Goal: Transaction & Acquisition: Obtain resource

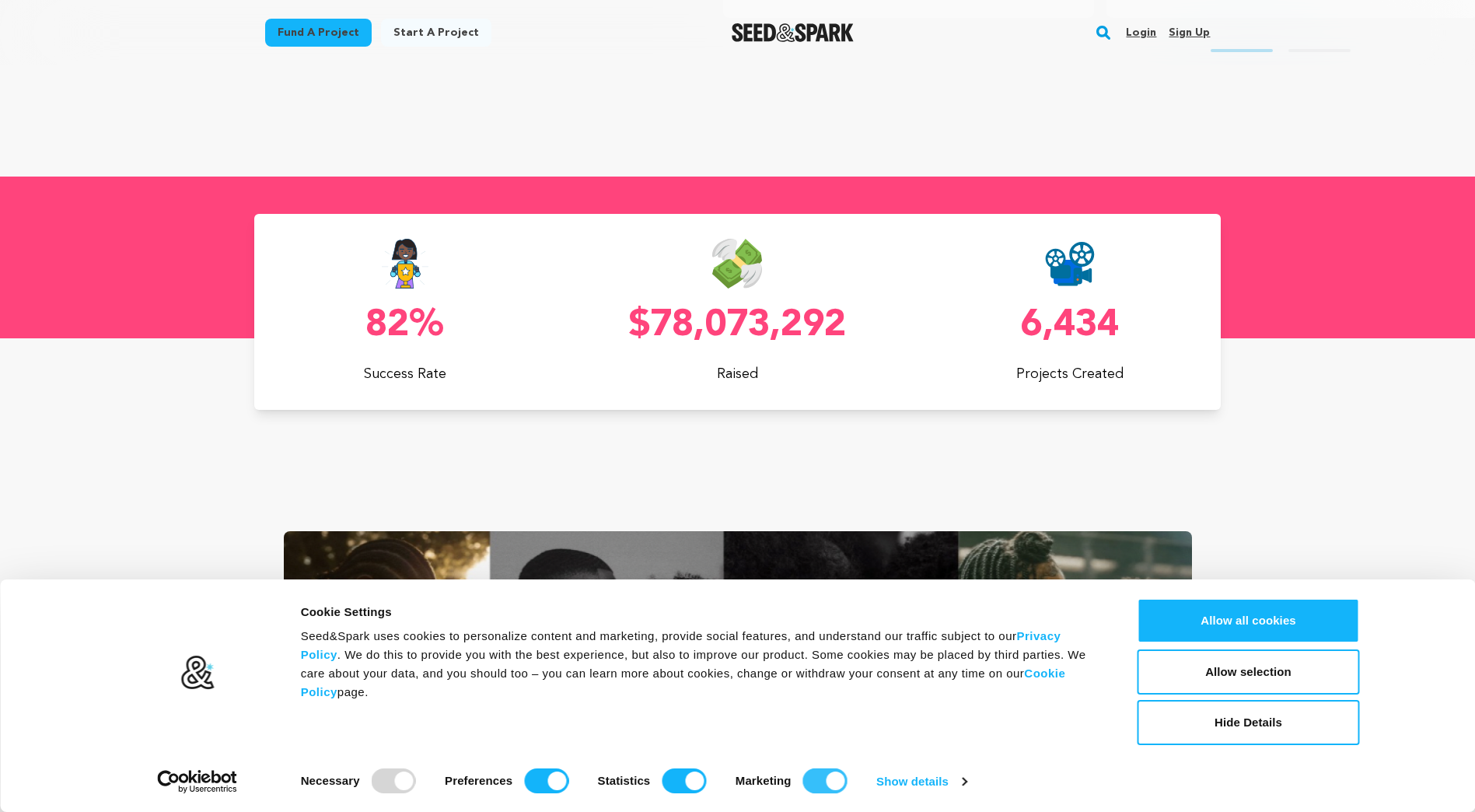
click at [808, 777] on input "Marketing" at bounding box center [825, 780] width 44 height 25
checkbox input "false"
drag, startPoint x: 673, startPoint y: 774, endPoint x: 607, endPoint y: 768, distance: 66.3
click at [672, 774] on input "Statistics" at bounding box center [684, 780] width 44 height 25
checkbox input "false"
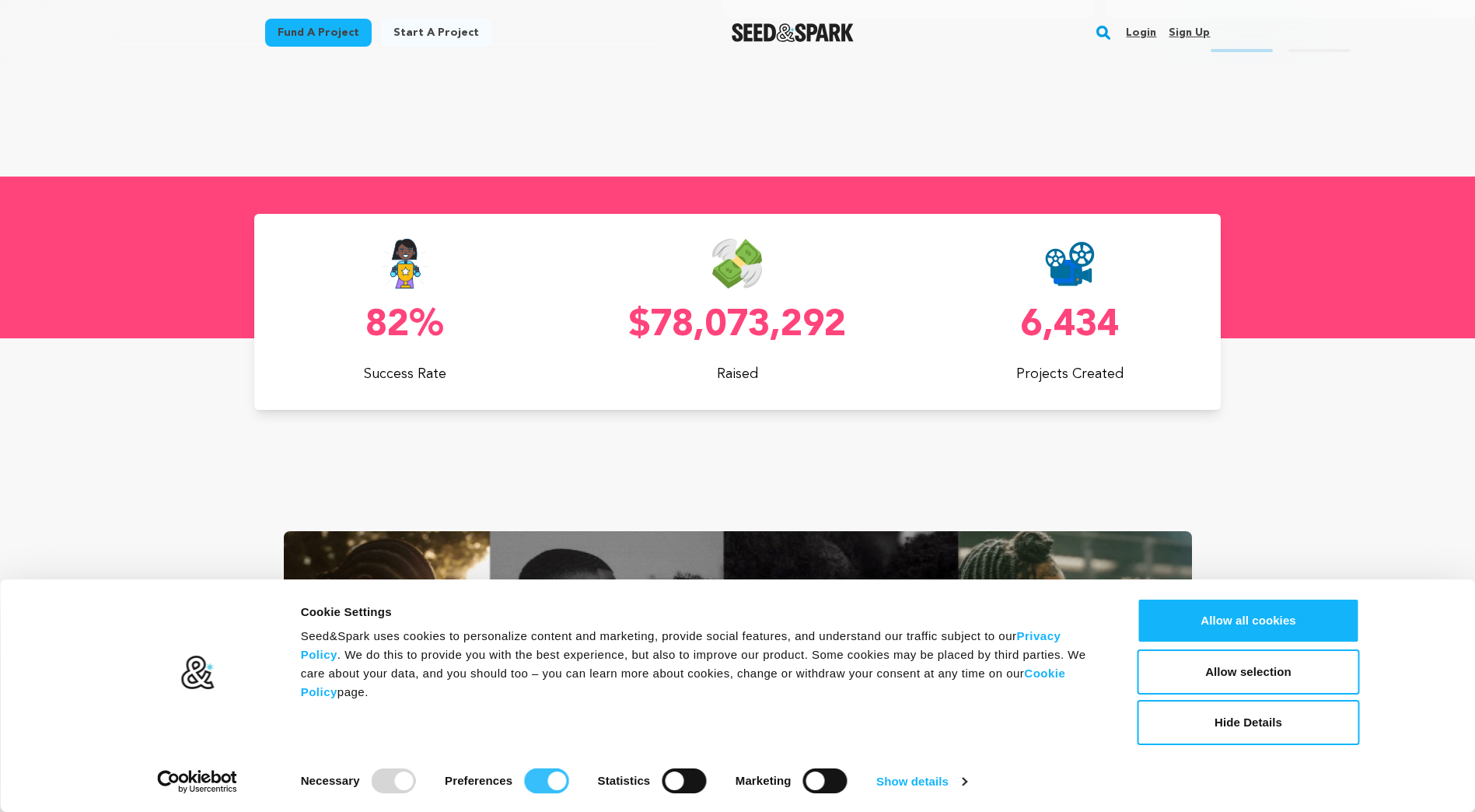
click at [534, 770] on input "Preferences" at bounding box center [547, 780] width 44 height 25
checkbox input "false"
click at [1322, 672] on button "Allow selection" at bounding box center [1248, 672] width 223 height 45
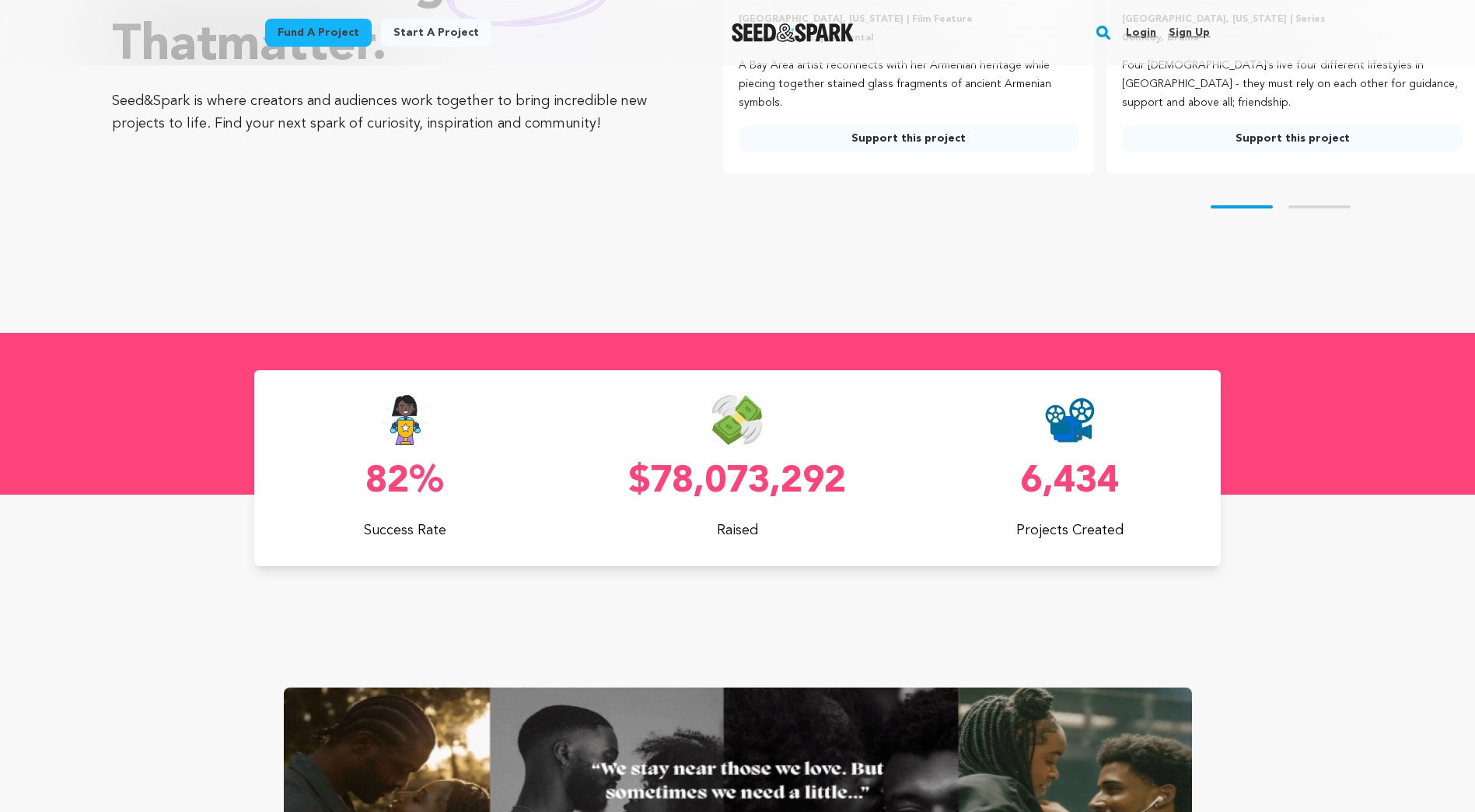
scroll to position [0, 0]
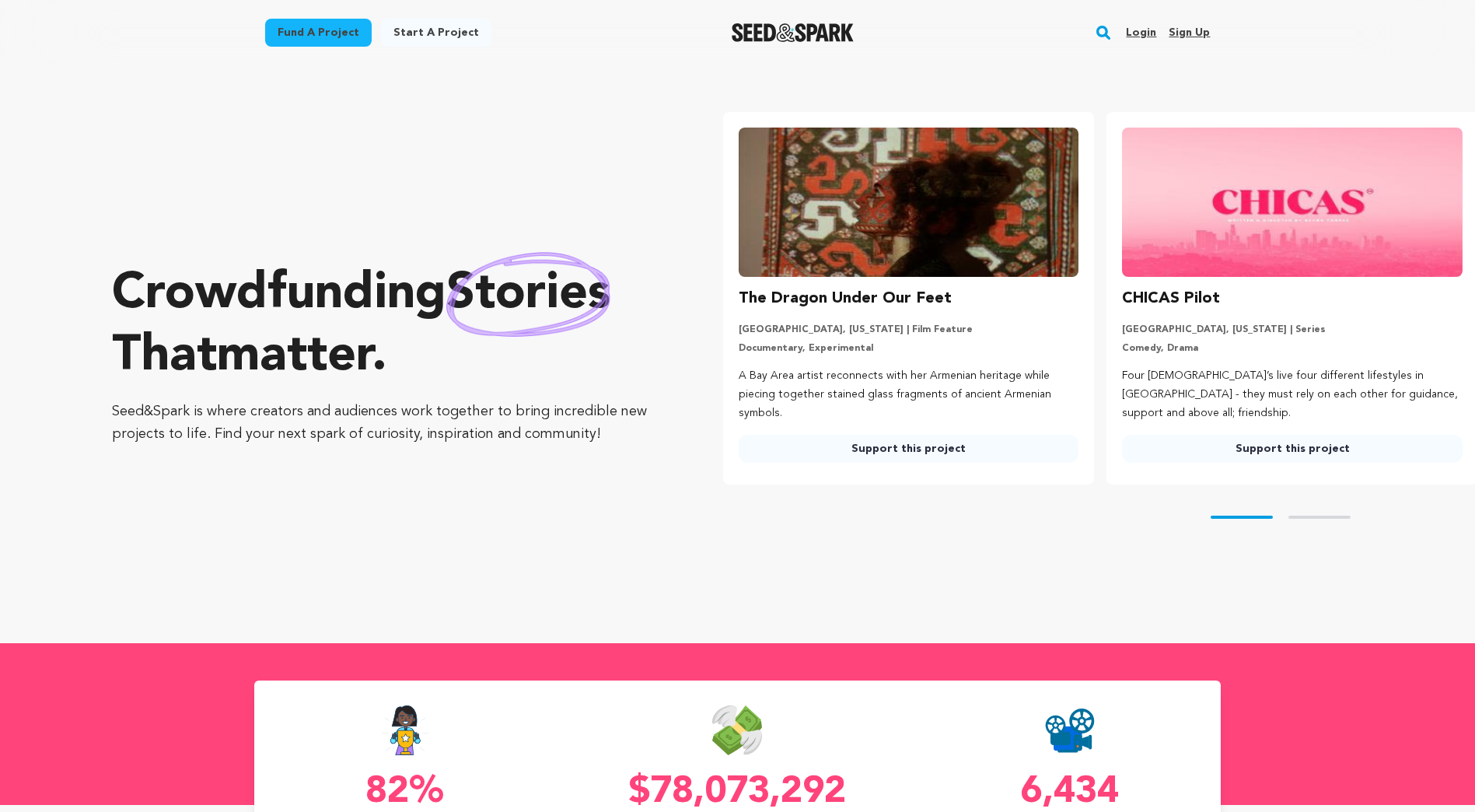
click at [337, 25] on link "Fund a project" at bounding box center [318, 32] width 106 height 28
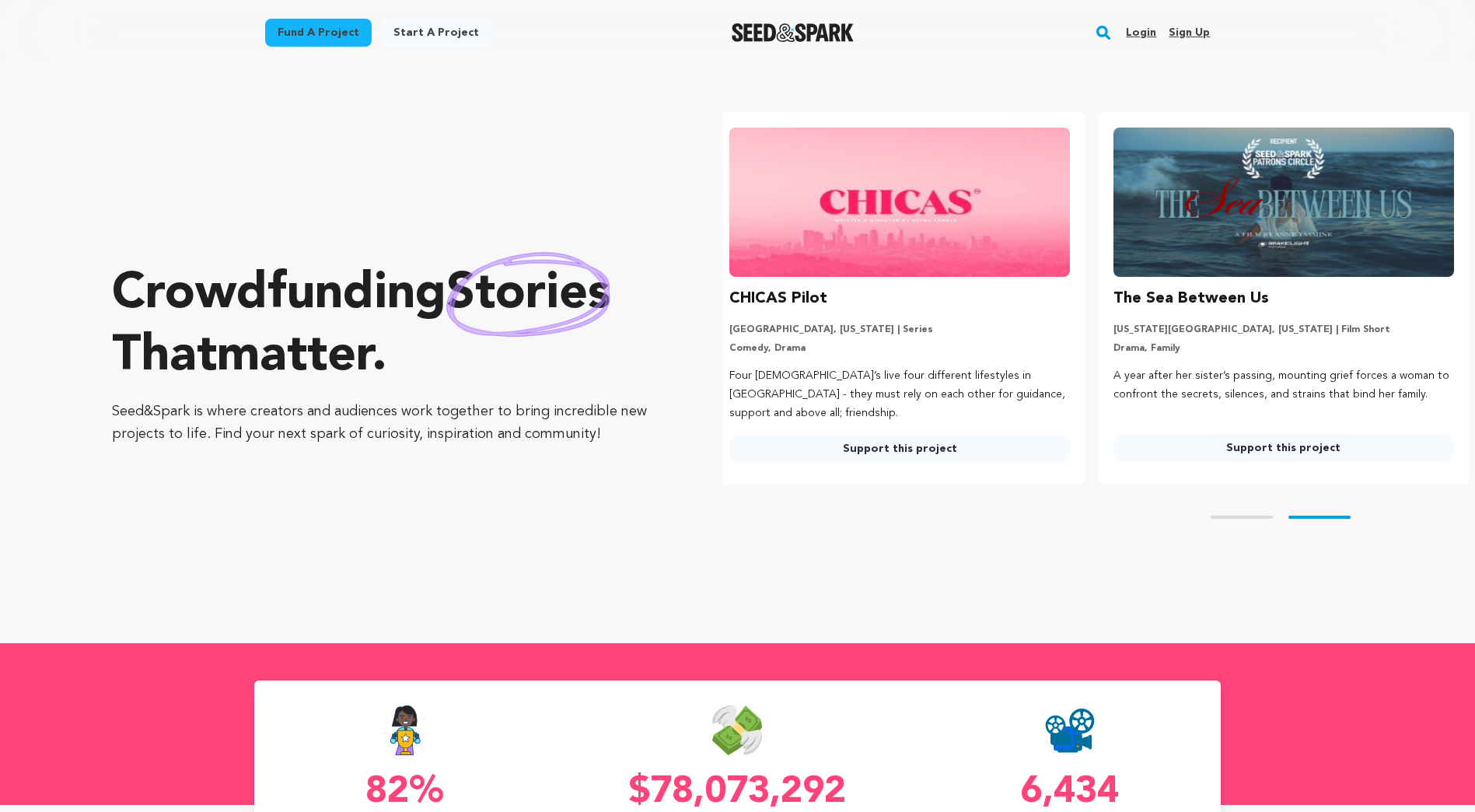
scroll to position [0, 397]
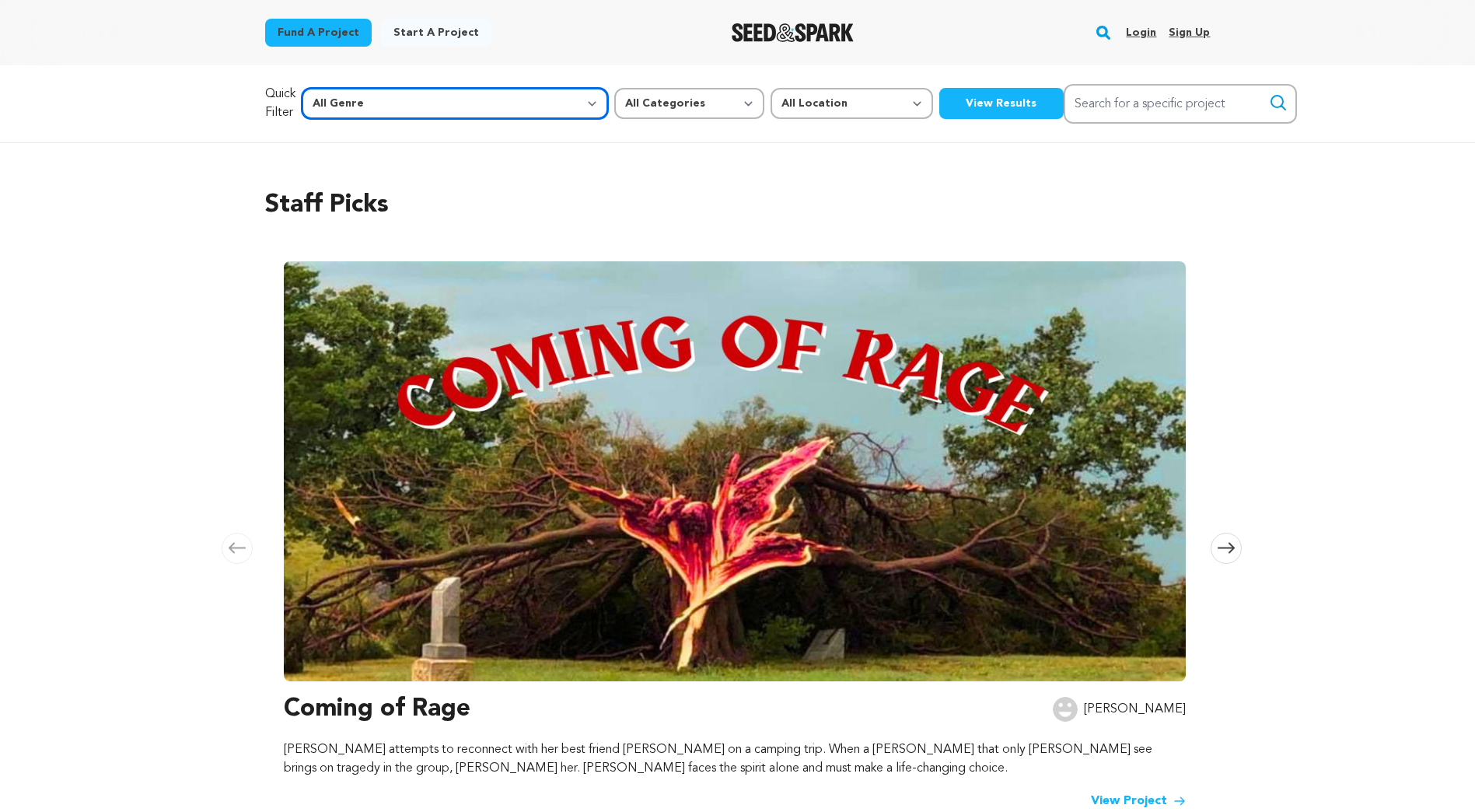
click at [453, 106] on select "All Genre Action Adventure Afrobeat Alternative Ambient Animation Bebop Big Ban…" at bounding box center [455, 103] width 307 height 31
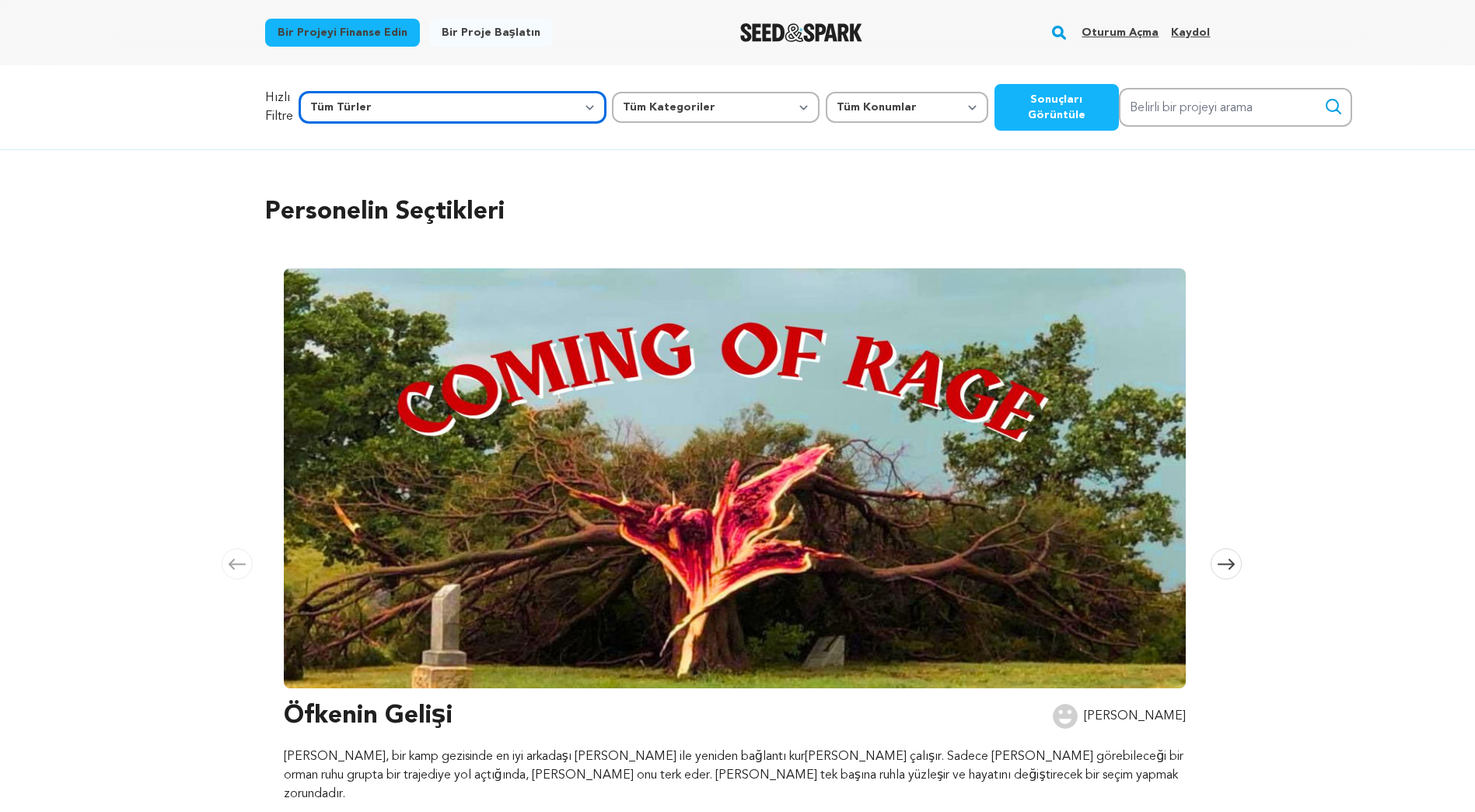
click at [471, 115] on select "Tüm Türler Eylem Macera Afrobeat (Afrobeat) Alternatif Ortam Animasyon Bebop Bü…" at bounding box center [452, 107] width 307 height 31
select select "11293"
click at [325, 92] on select "Tüm Türler Eylem Macera Afrobeat (Afrobeat) Alternatif Ortam Animasyon Bebop Bü…" at bounding box center [452, 107] width 307 height 31
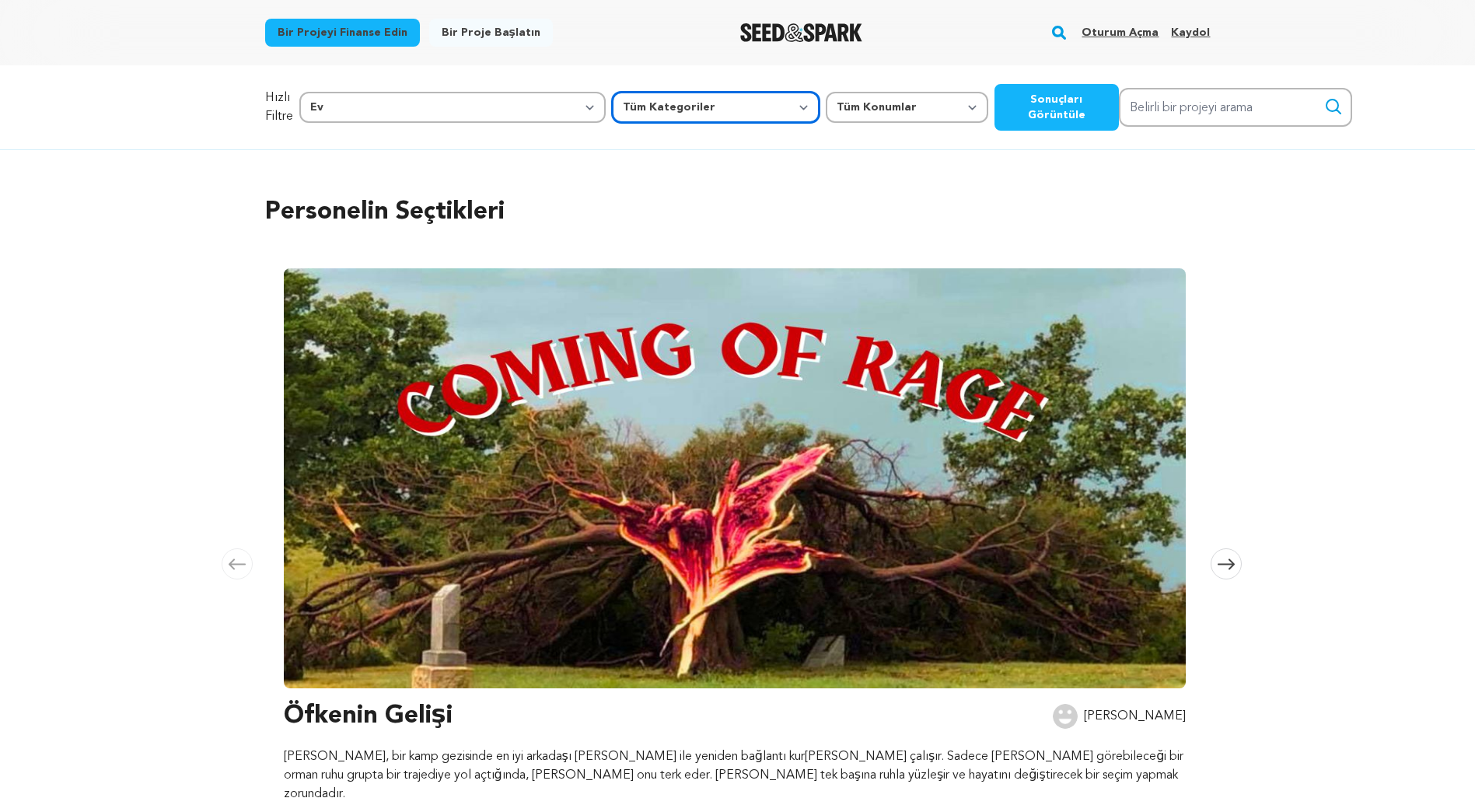
click at [615, 112] on select "Tüm Kategoriler Film Özelliği Kısa Film Silsile Müzik Videosu Çizgi roman Misaf…" at bounding box center [715, 107] width 208 height 31
click at [994, 122] on button "Sonuçları Görüntüle" at bounding box center [1056, 107] width 124 height 47
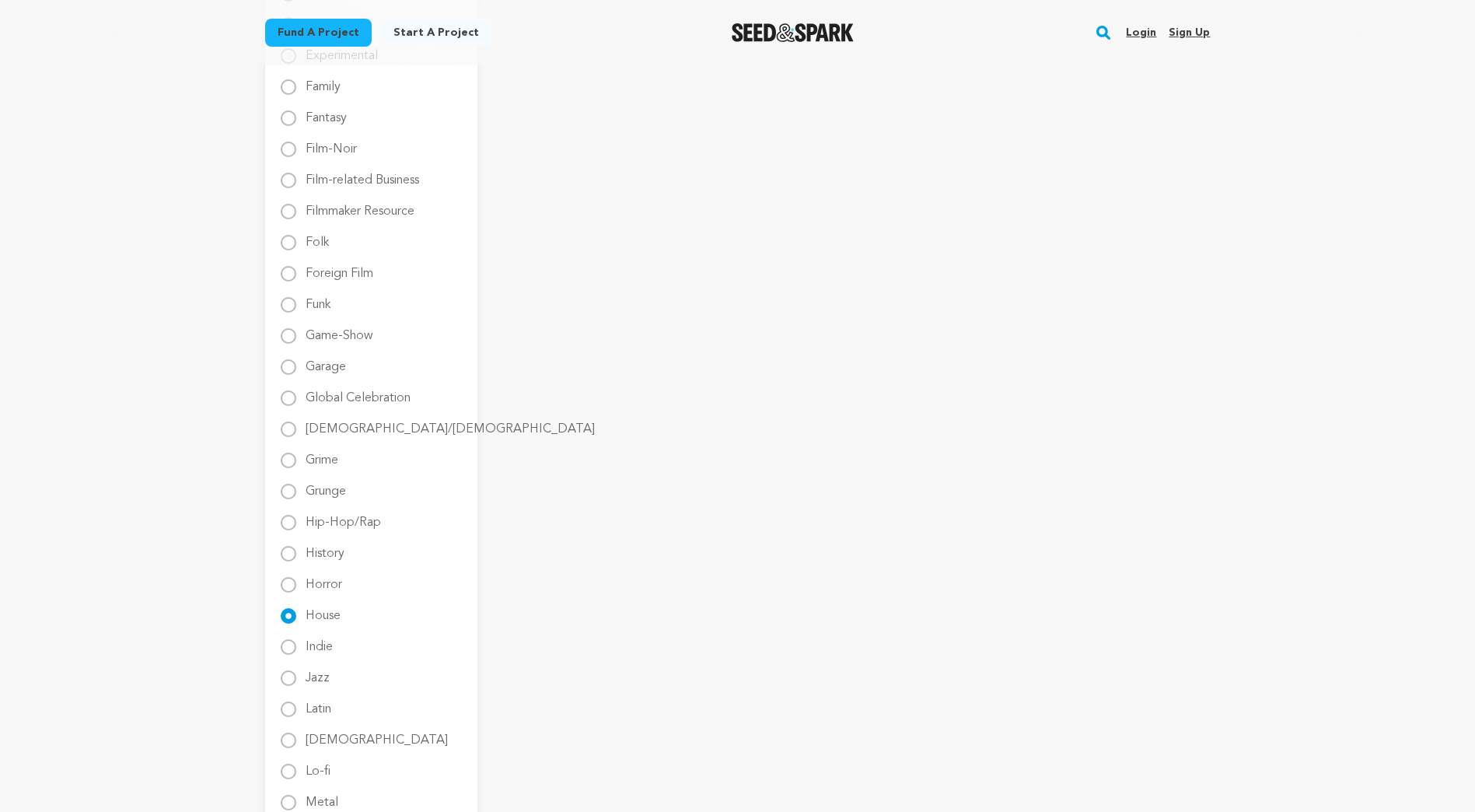
scroll to position [1166, 0]
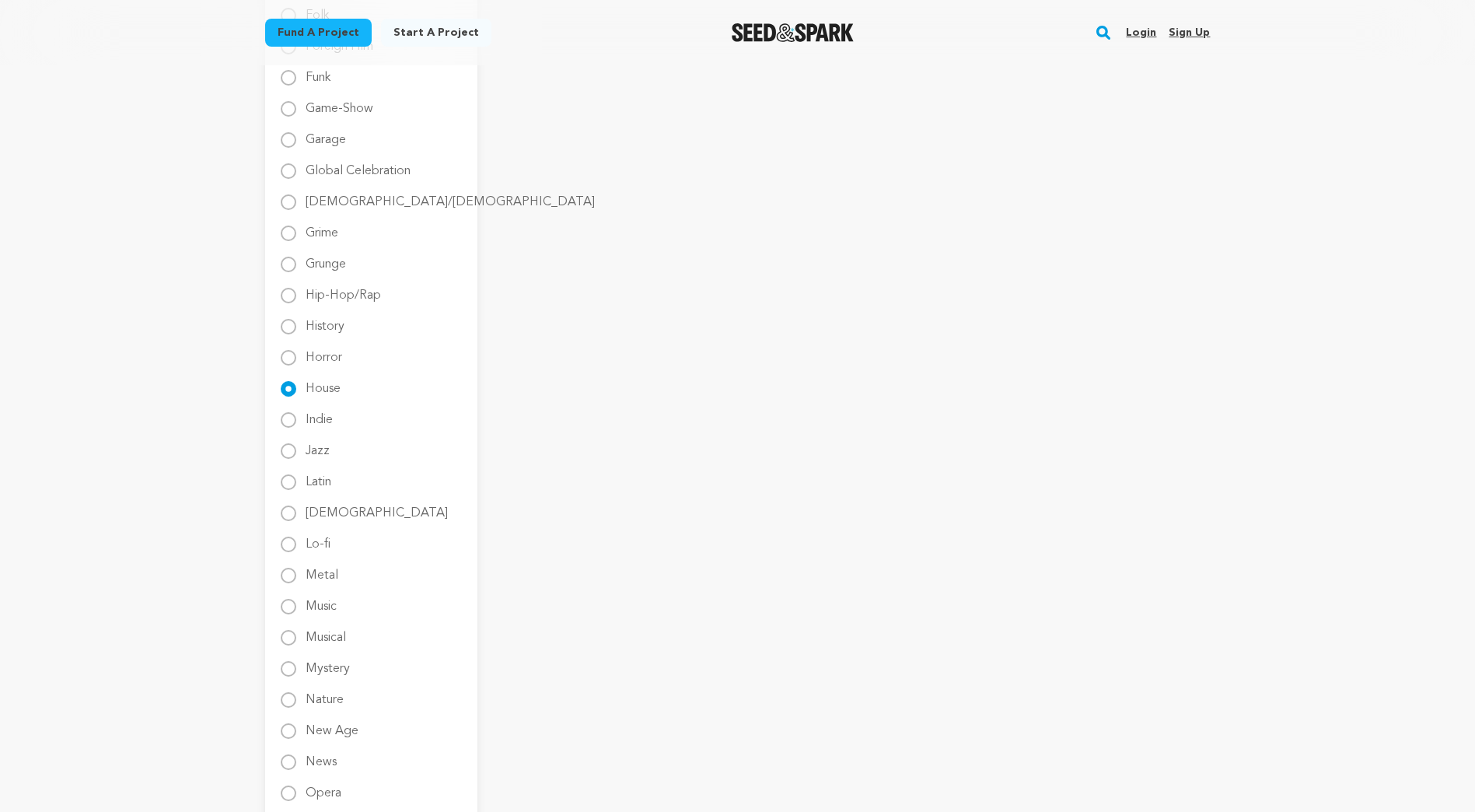
click at [299, 388] on div "House" at bounding box center [371, 389] width 181 height 19
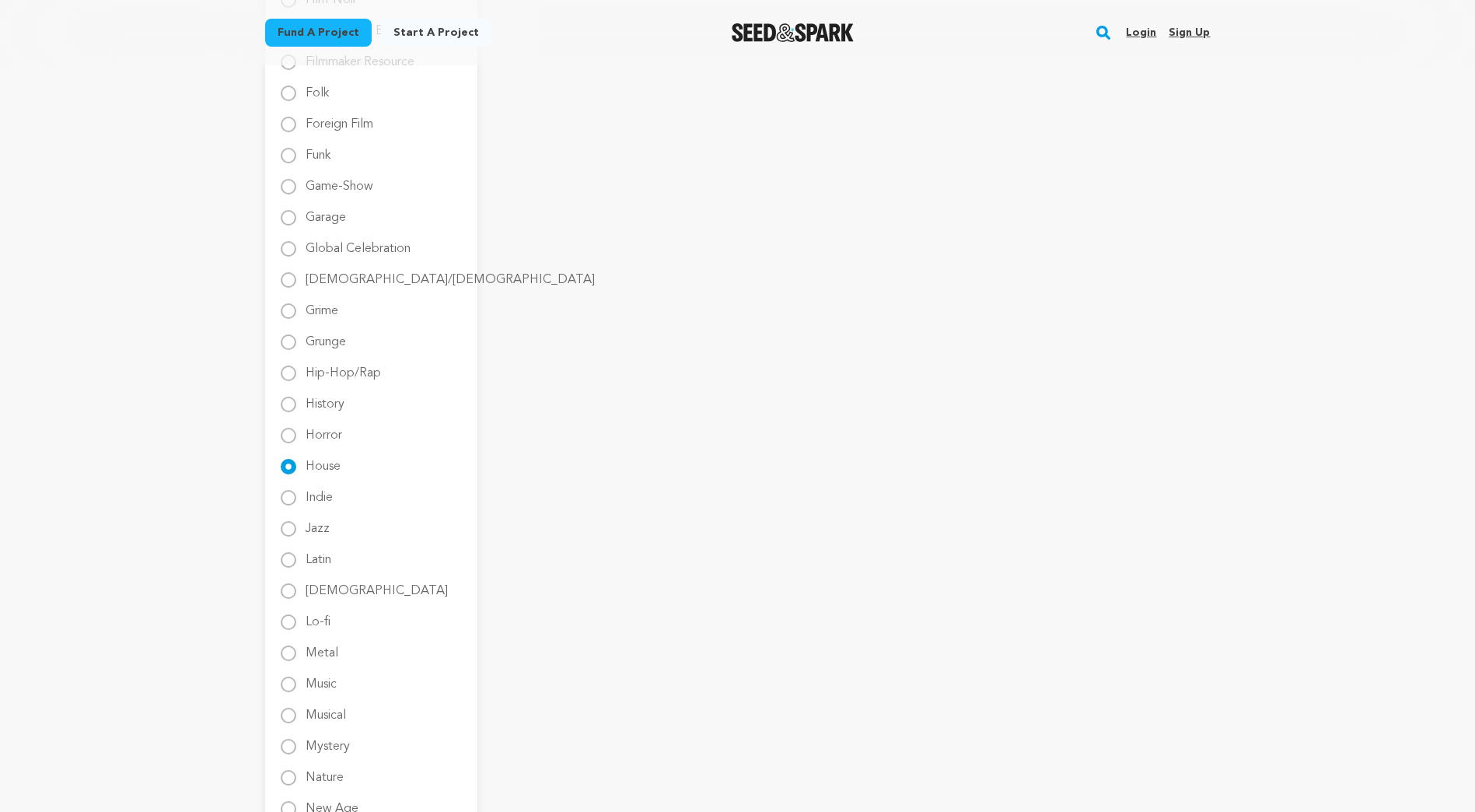
click at [320, 396] on ul "All genre Action Adventure Afrobeat" at bounding box center [371, 529] width 181 height 2632
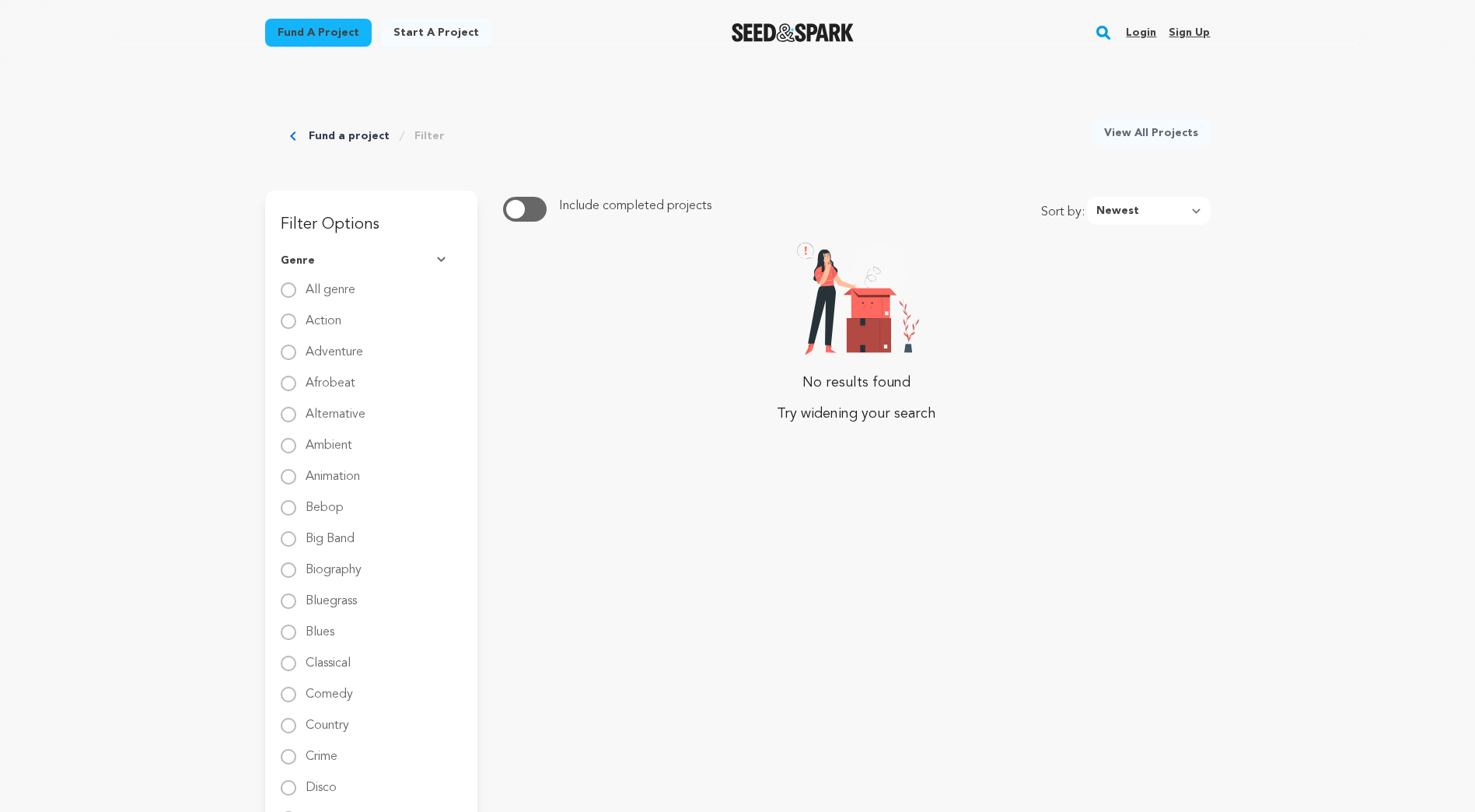
scroll to position [0, 0]
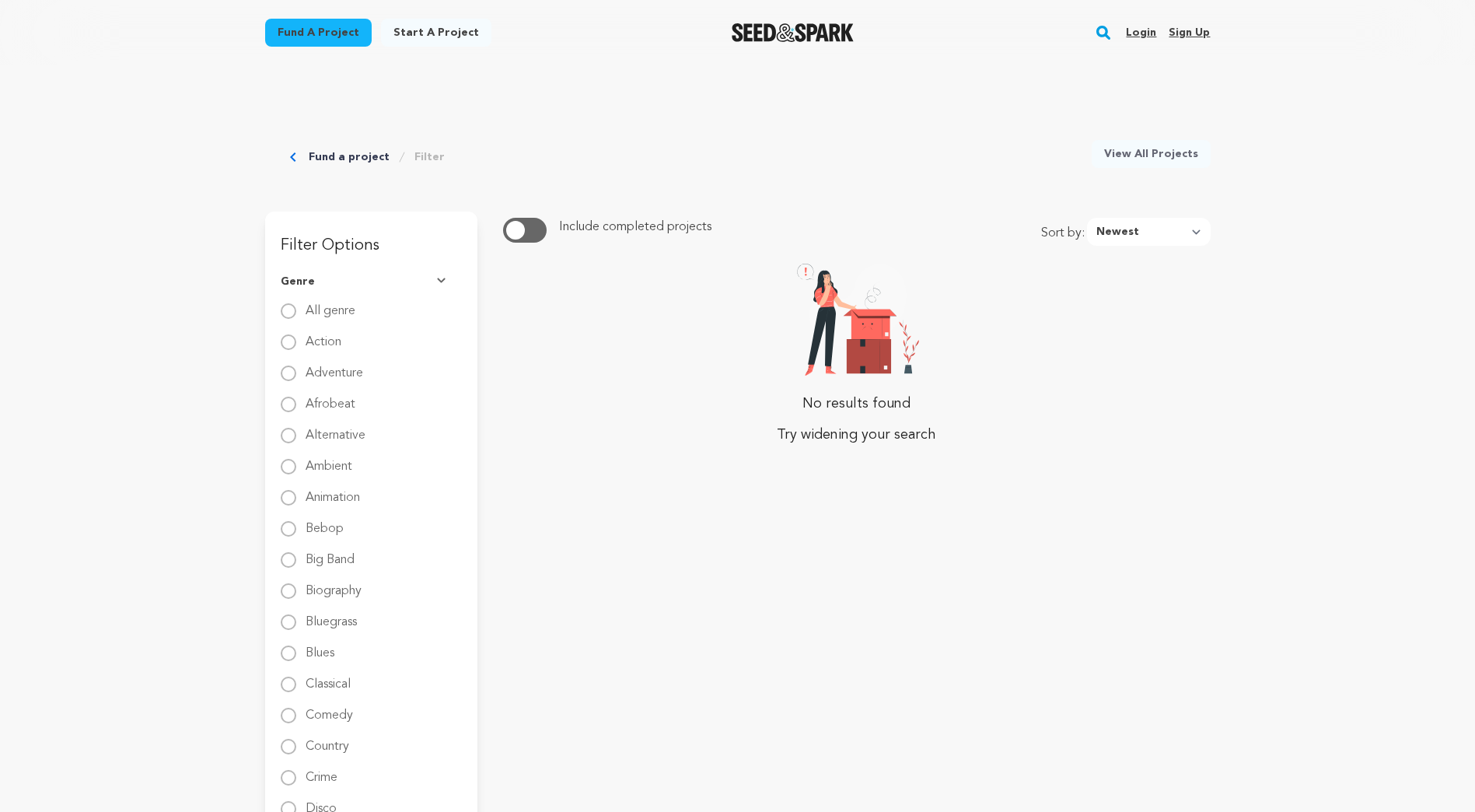
click at [533, 227] on button "button" at bounding box center [524, 230] width 44 height 25
click at [1159, 242] on select "Newest Most Popular Most Funded Trending Now Ending Now Amount Raised" at bounding box center [1149, 231] width 124 height 28
drag, startPoint x: 733, startPoint y: 253, endPoint x: 680, endPoint y: 257, distance: 53.2
click at [341, 311] on label "All genre" at bounding box center [330, 304] width 50 height 25
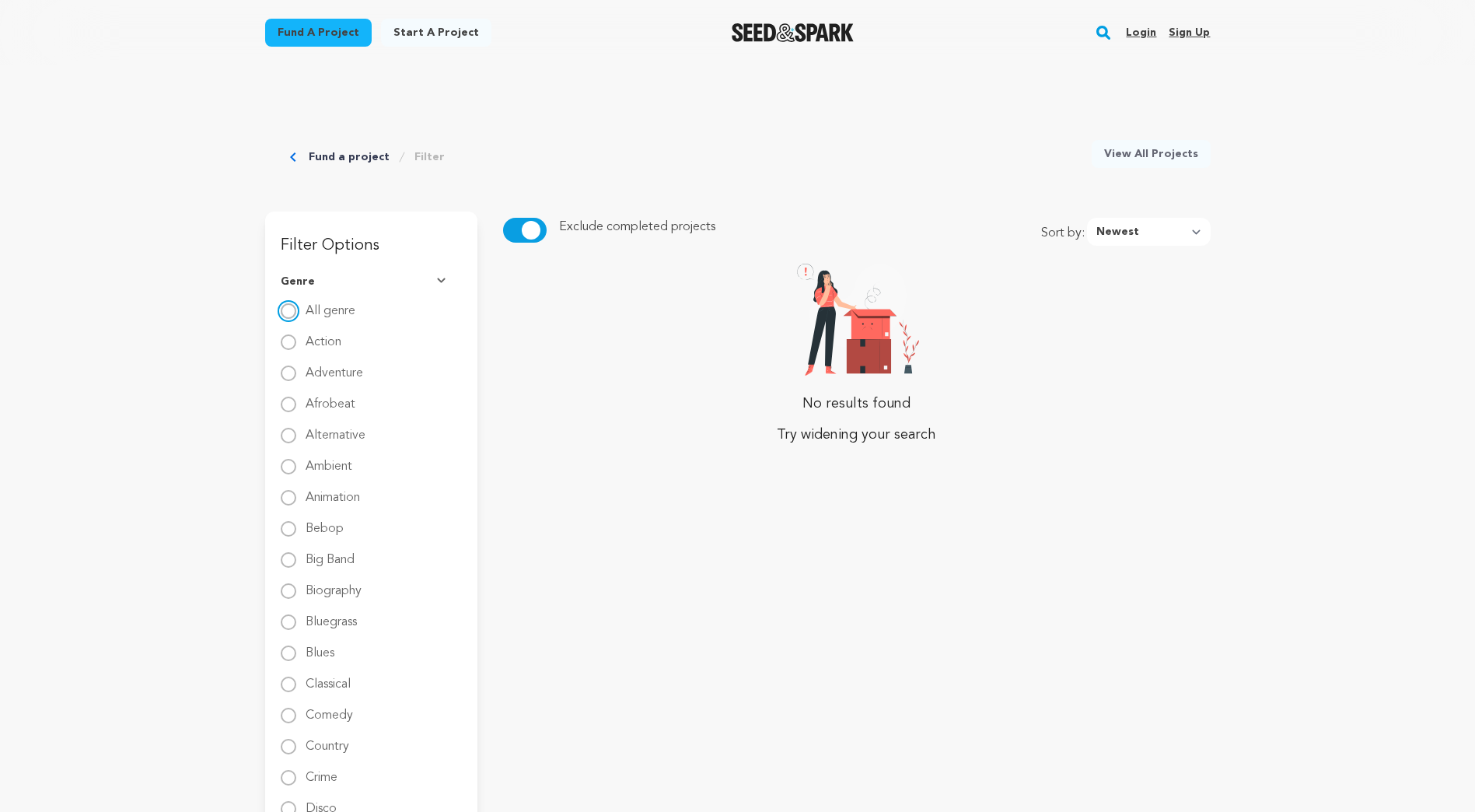
click at [296, 311] on input "All genre" at bounding box center [288, 311] width 16 height 16
radio input "true"
click at [538, 232] on span "button" at bounding box center [532, 231] width 19 height 19
click at [538, 232] on button "button" at bounding box center [524, 230] width 44 height 25
click at [1170, 149] on link "View All Projects" at bounding box center [1151, 154] width 119 height 28
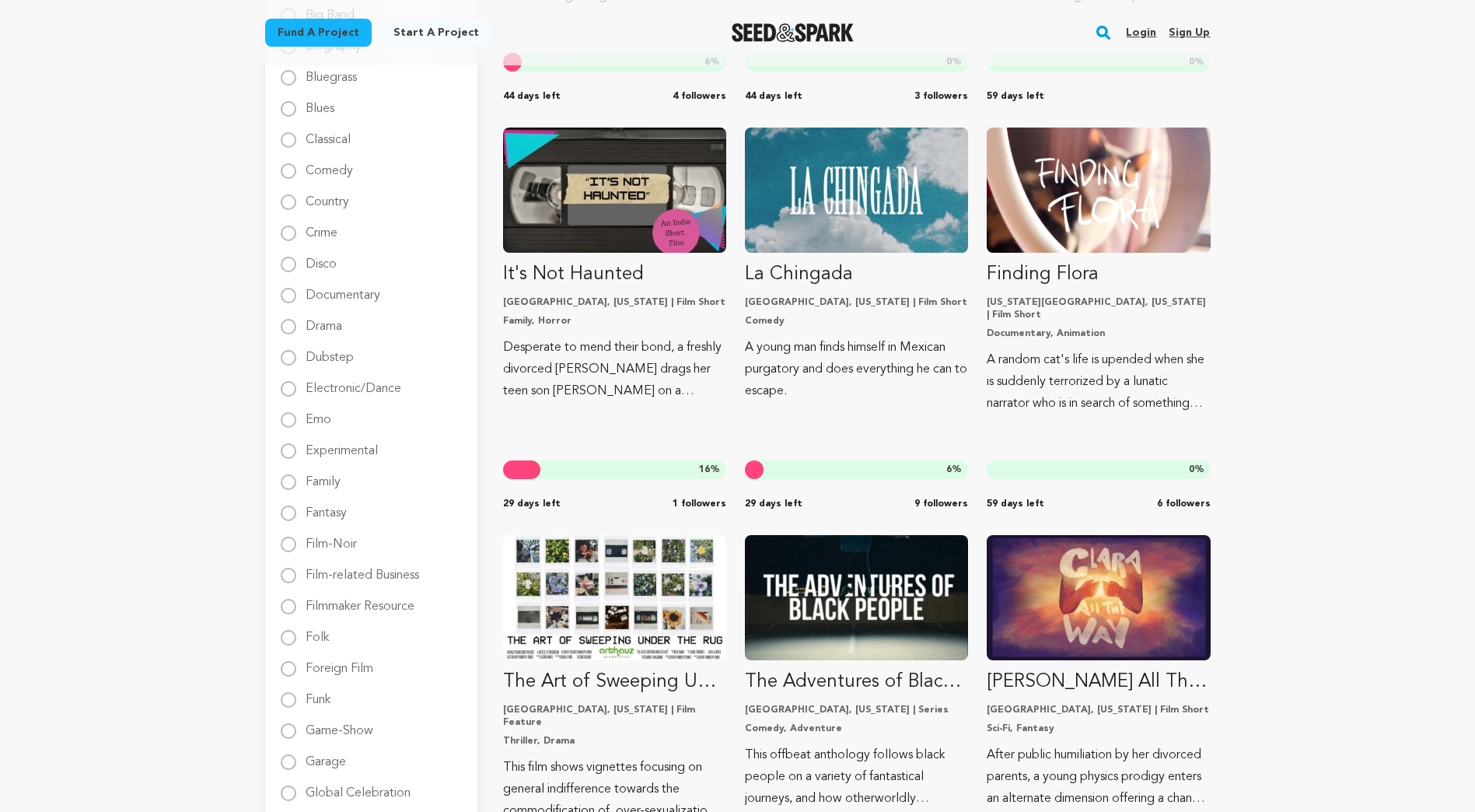
scroll to position [1088, 0]
